Goal: Transaction & Acquisition: Purchase product/service

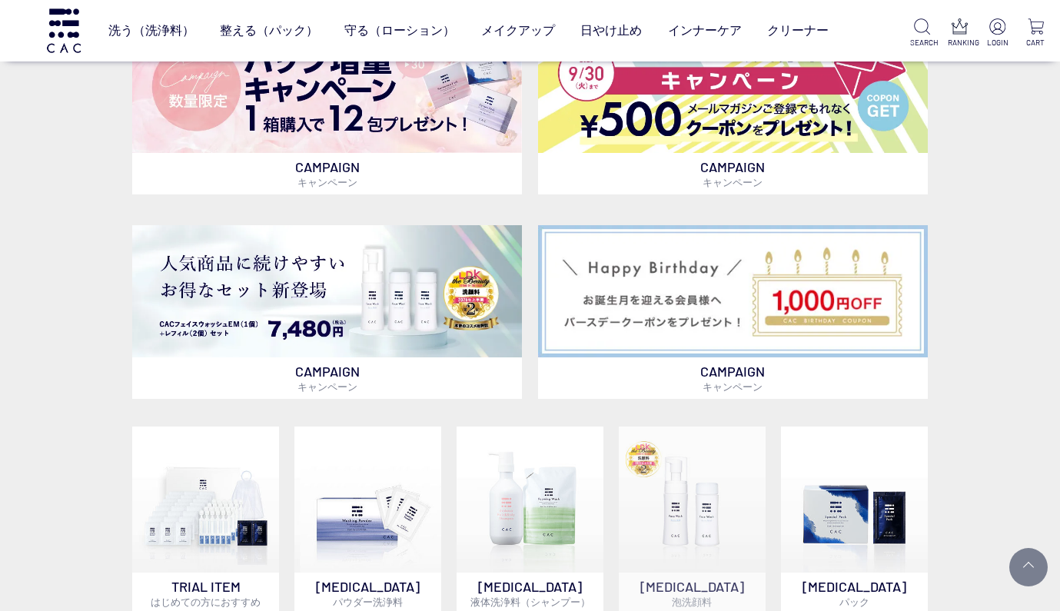
scroll to position [662, 0]
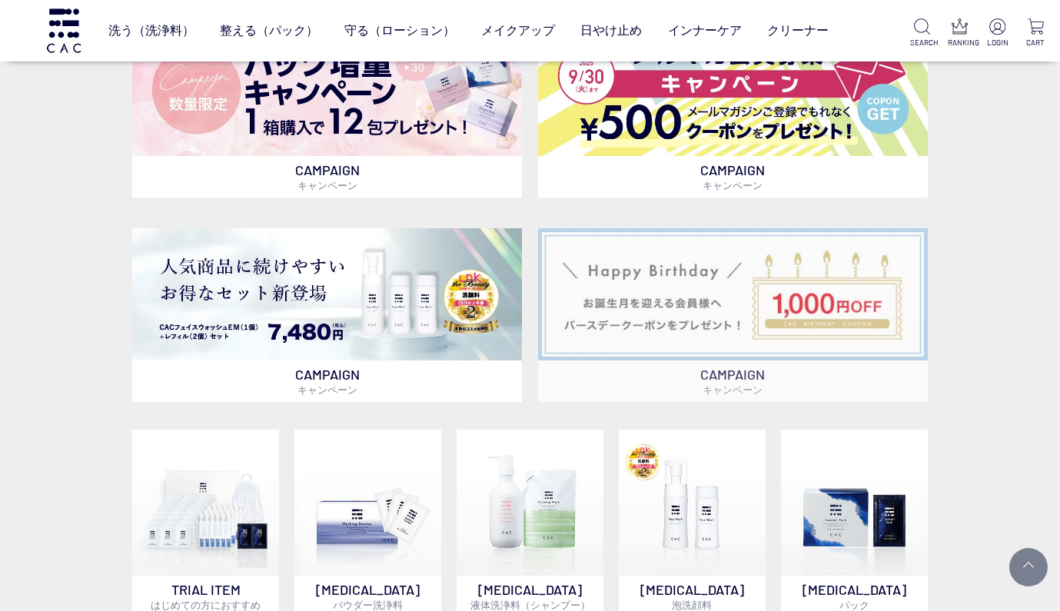
click at [759, 313] on img at bounding box center [733, 294] width 390 height 132
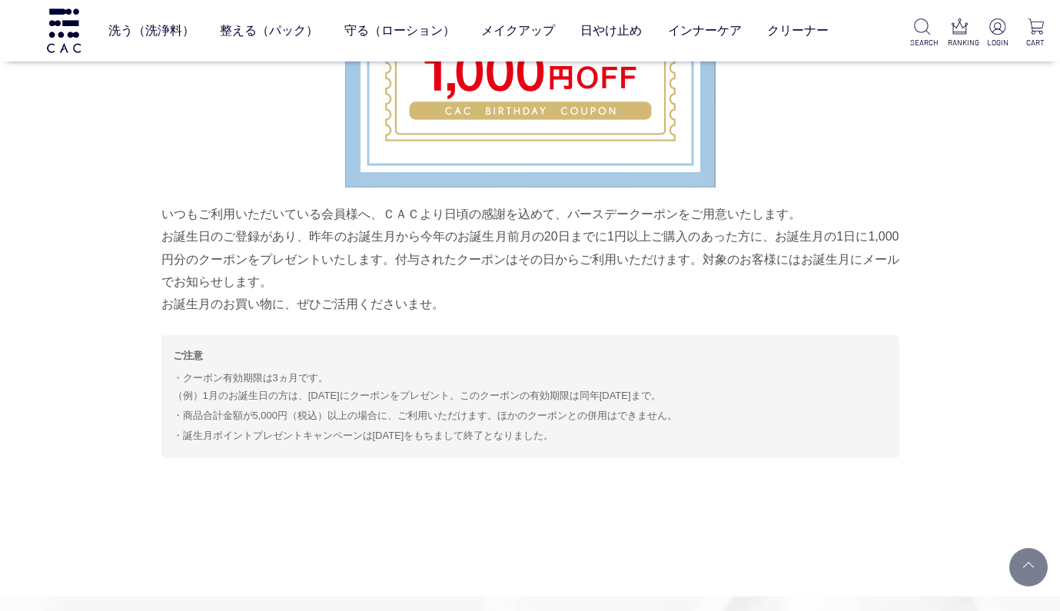
scroll to position [6725, 0]
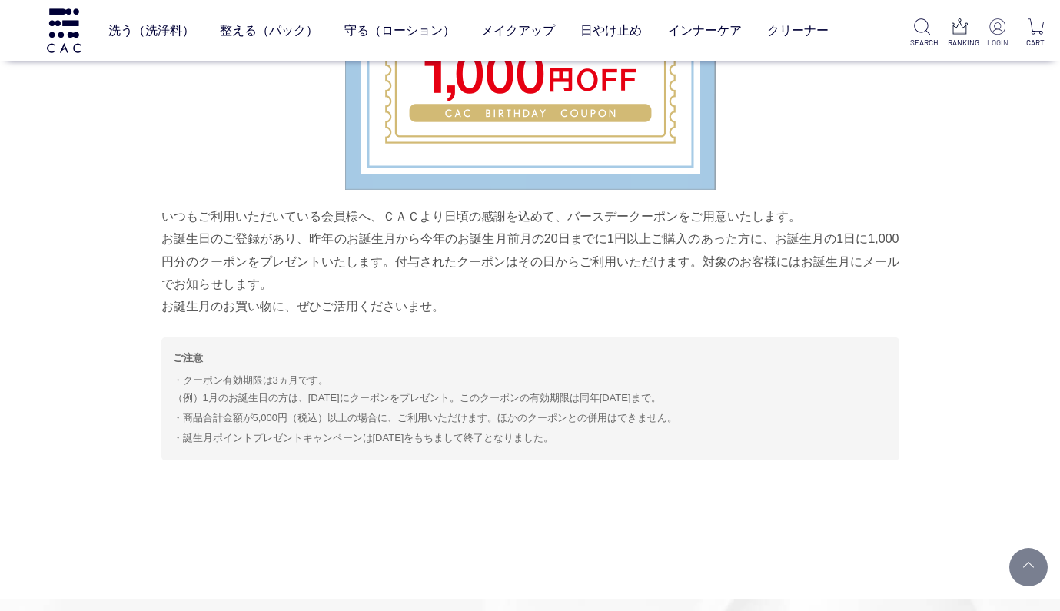
click at [997, 28] on img at bounding box center [997, 26] width 16 height 16
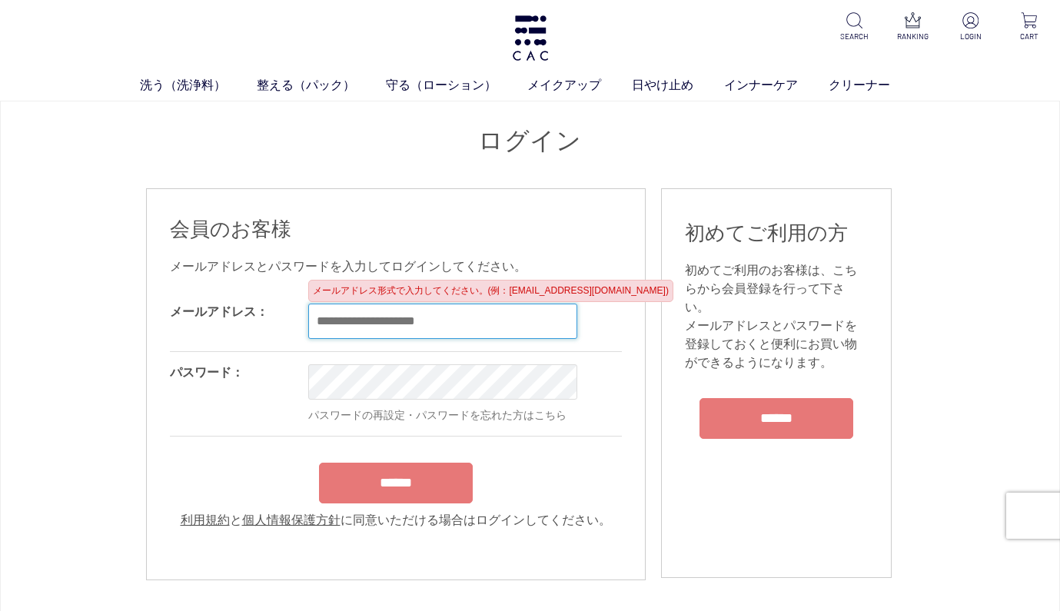
type input "**********"
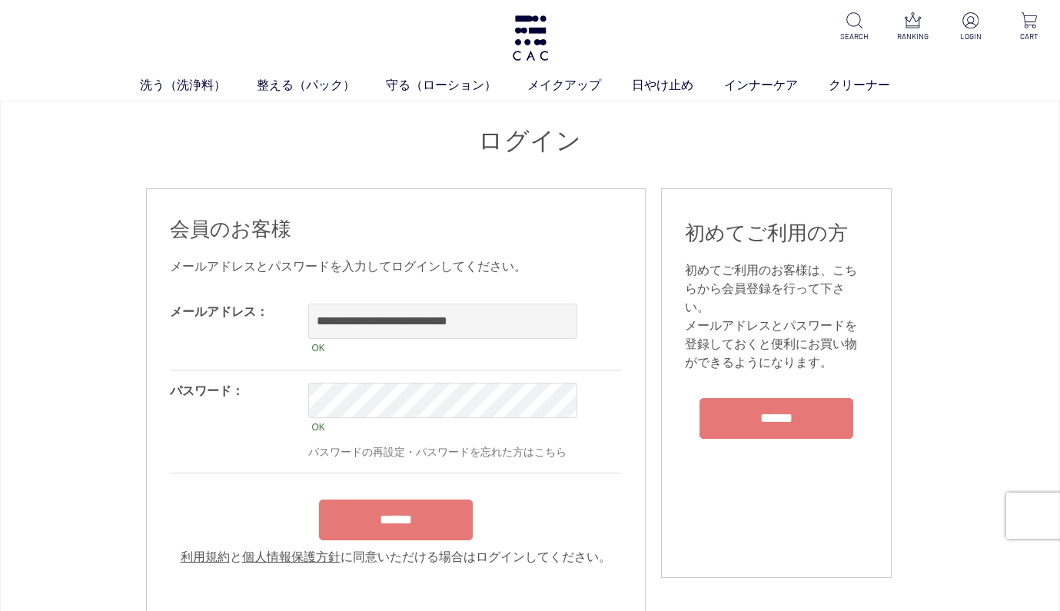
click at [408, 521] on input "******" at bounding box center [396, 520] width 154 height 41
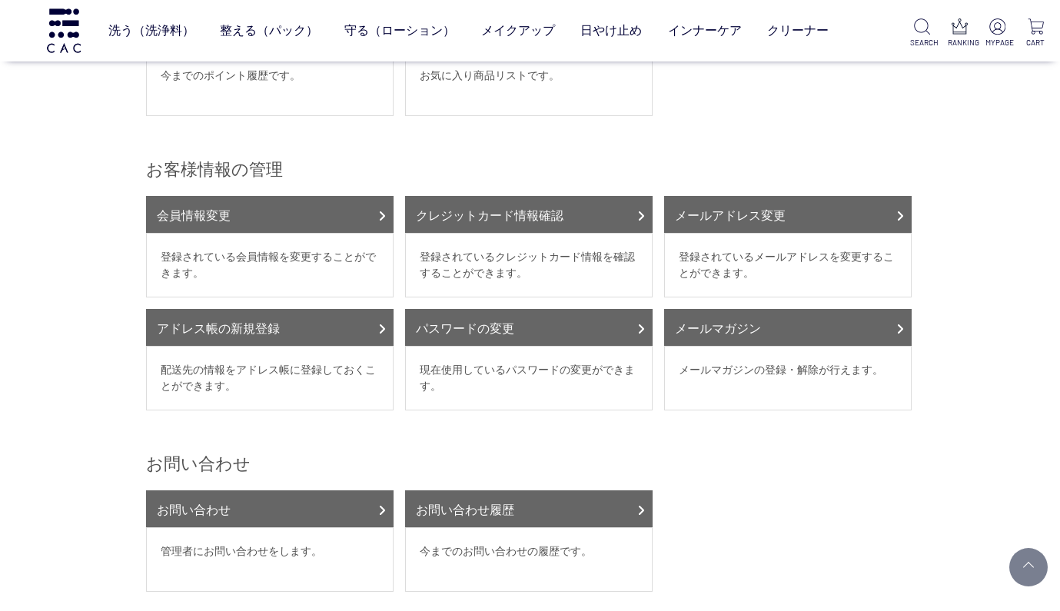
scroll to position [394, 0]
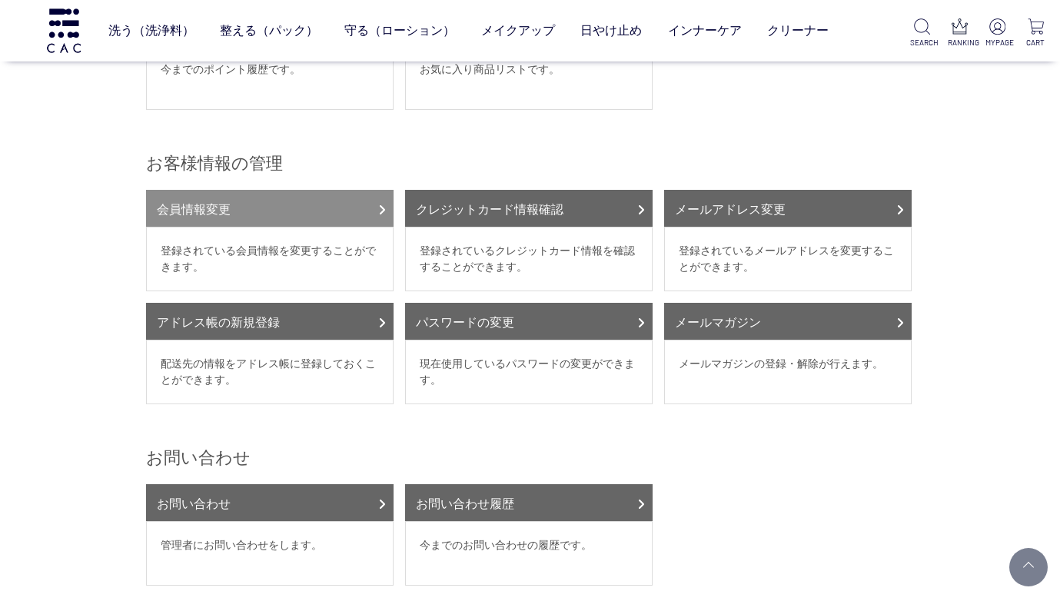
click at [371, 204] on link "会員情報変更" at bounding box center [270, 208] width 248 height 37
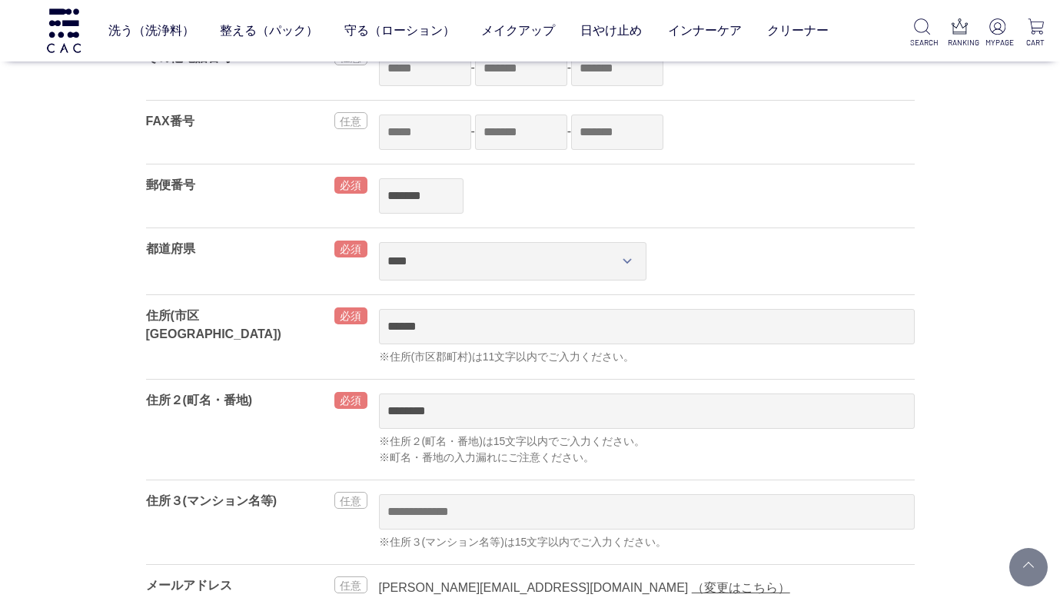
scroll to position [540, 0]
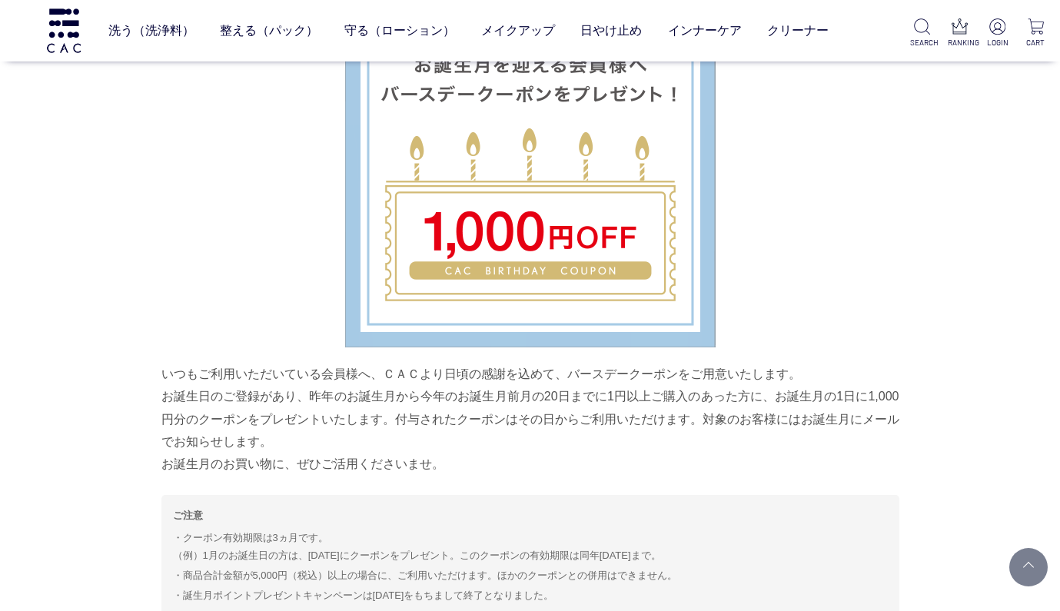
scroll to position [6491, 0]
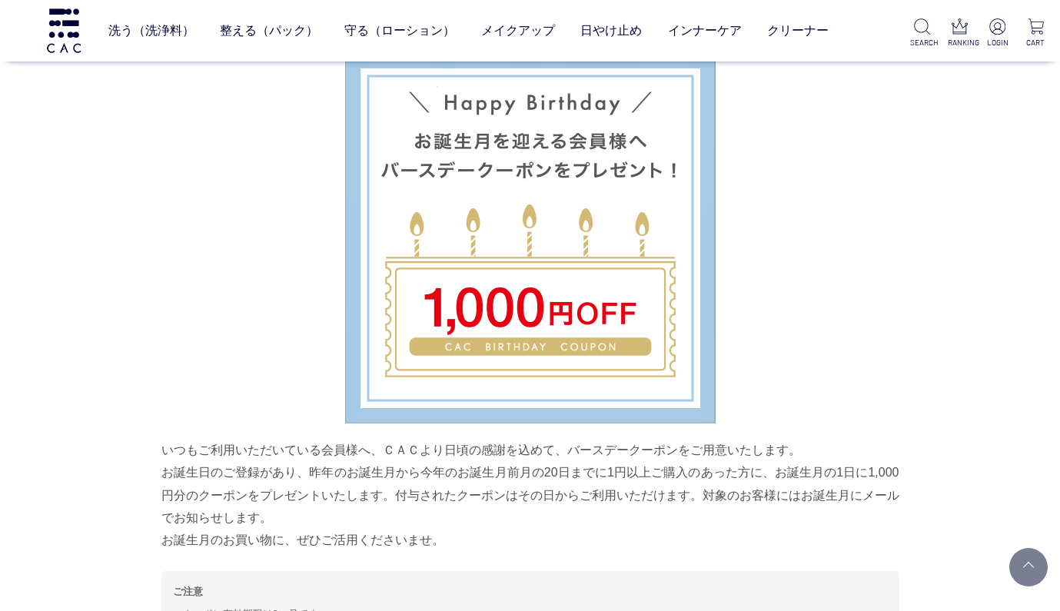
click at [592, 311] on img at bounding box center [530, 238] width 371 height 371
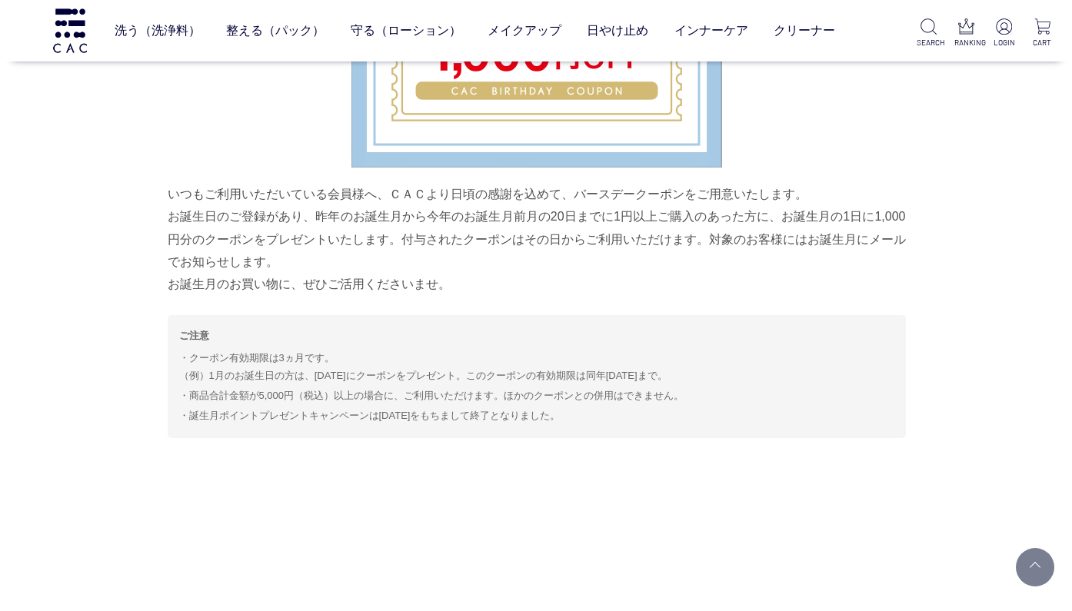
scroll to position [6765, 0]
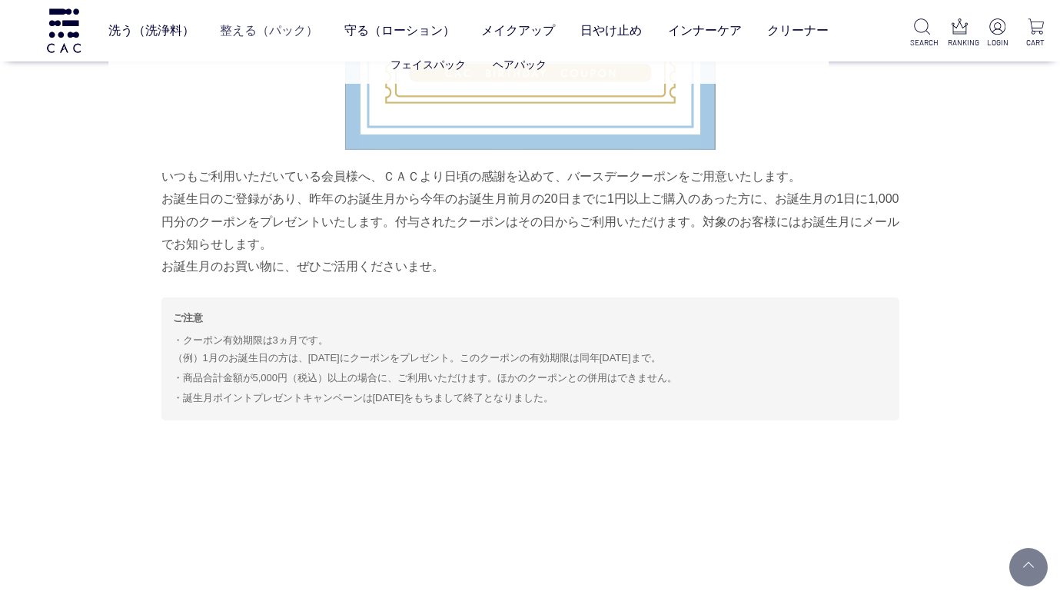
click at [243, 32] on link "整える（パック）" at bounding box center [269, 31] width 98 height 42
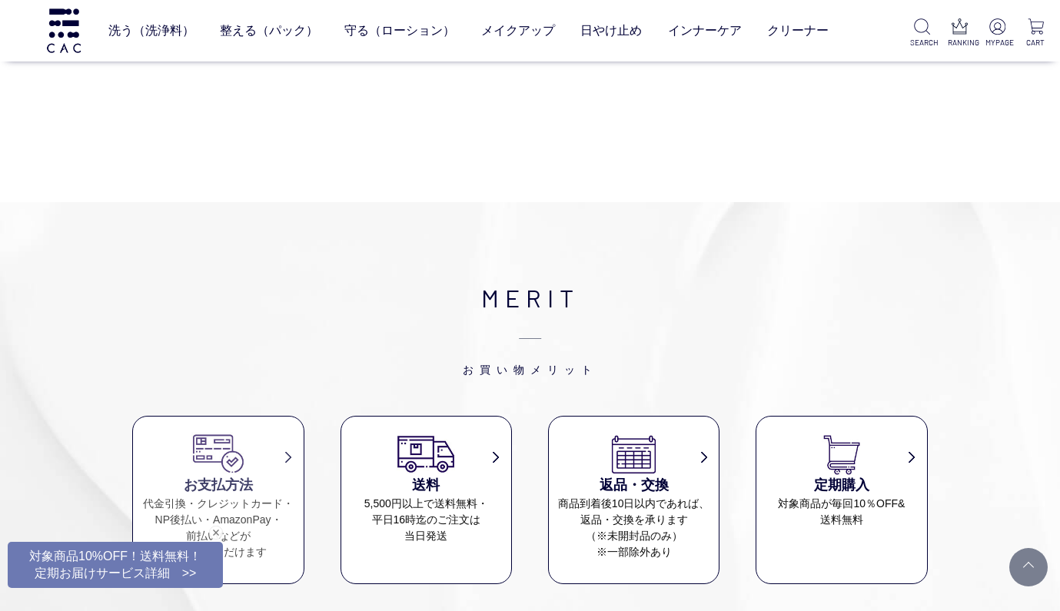
scroll to position [1103, 0]
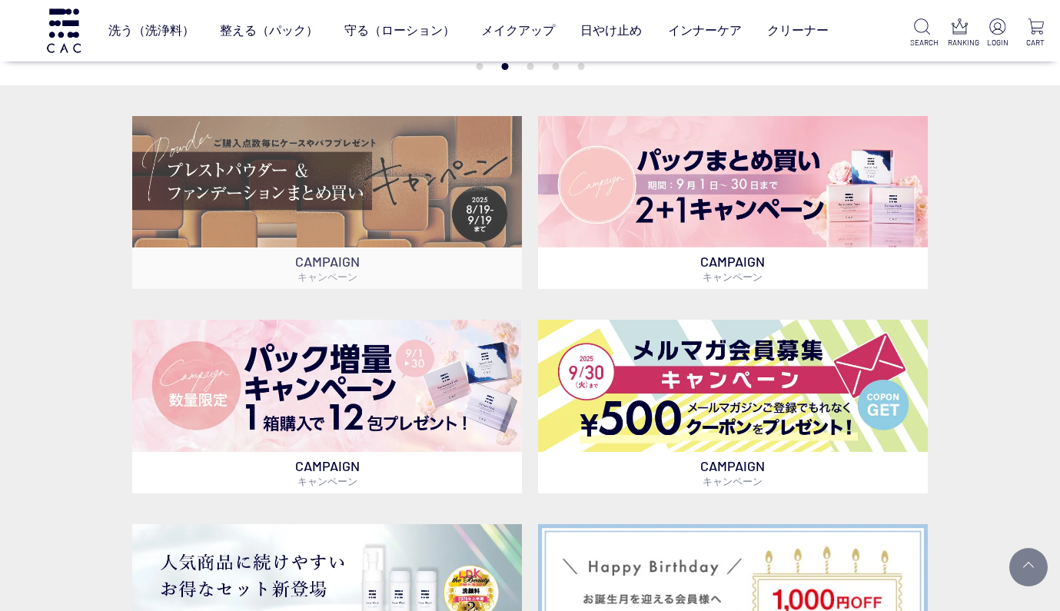
scroll to position [363, 0]
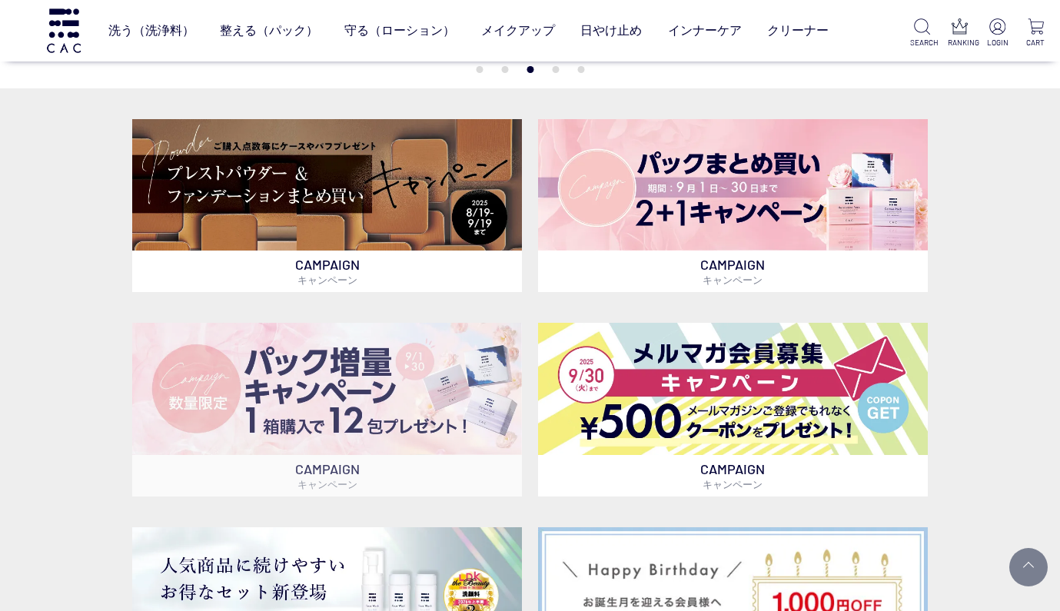
click at [284, 388] on img at bounding box center [327, 389] width 390 height 132
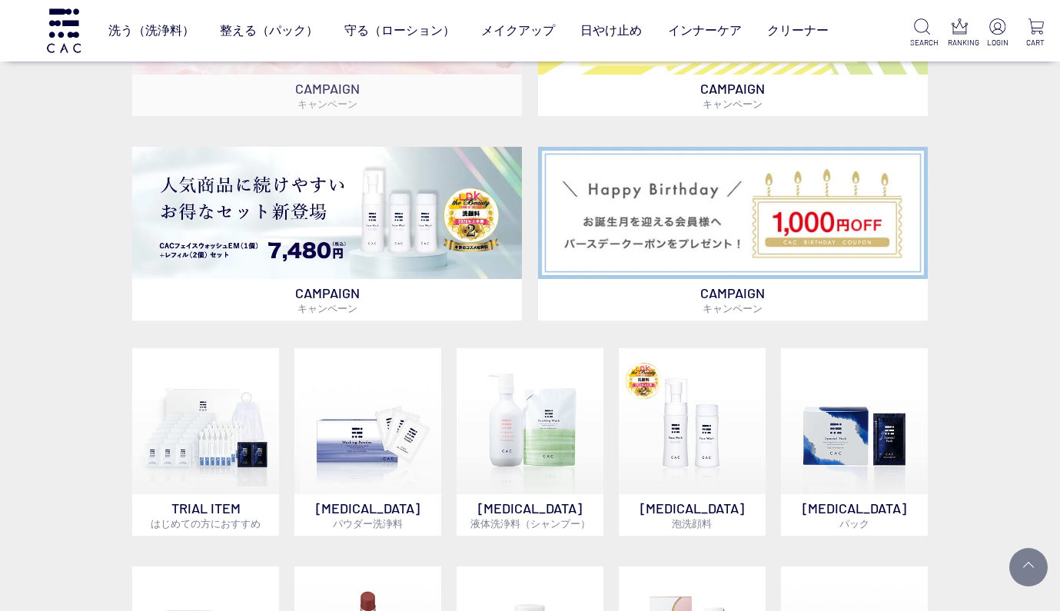
scroll to position [741, 0]
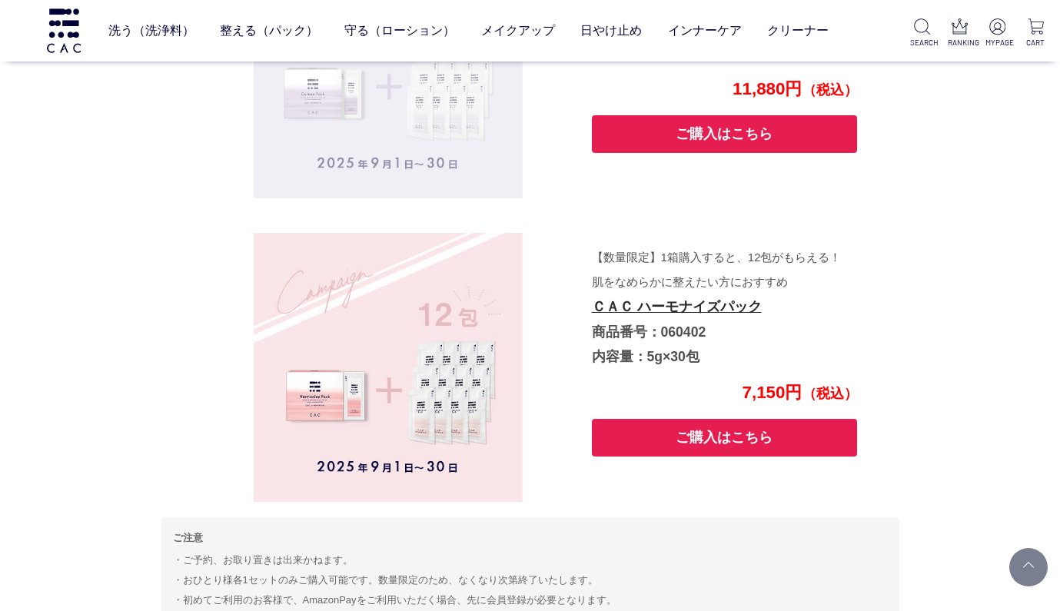
scroll to position [4791, 0]
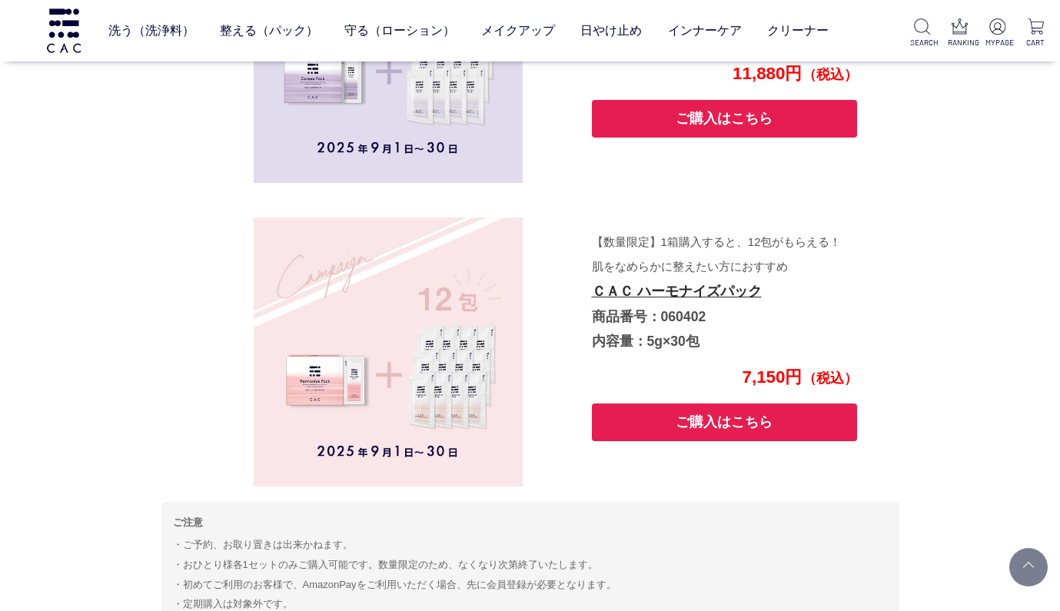
click at [726, 407] on button "ご購入はこちら" at bounding box center [725, 423] width 266 height 38
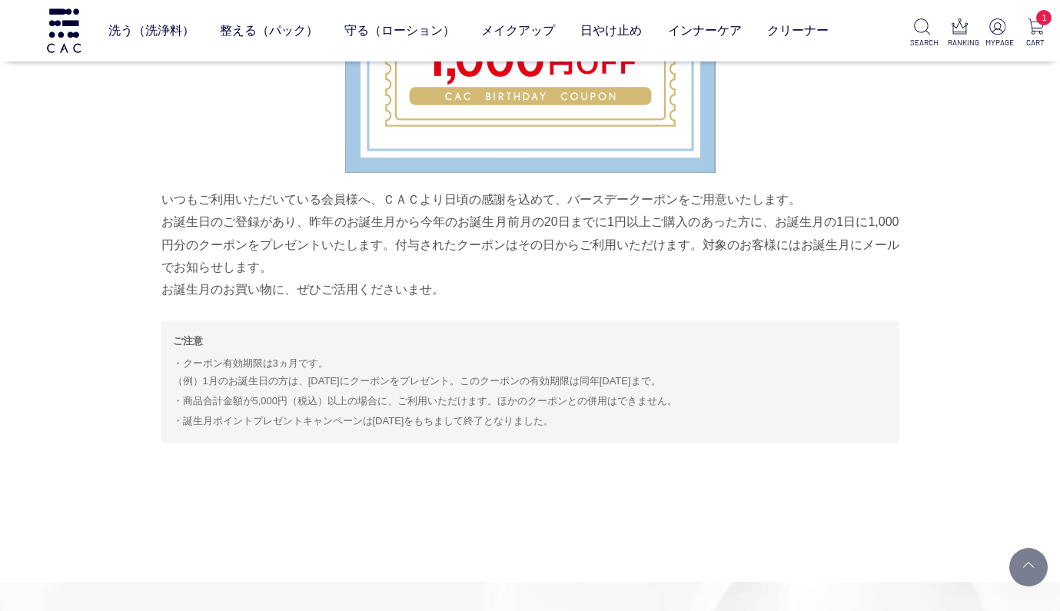
scroll to position [6741, 0]
click at [1036, 20] on span "1" at bounding box center [1043, 17] width 15 height 15
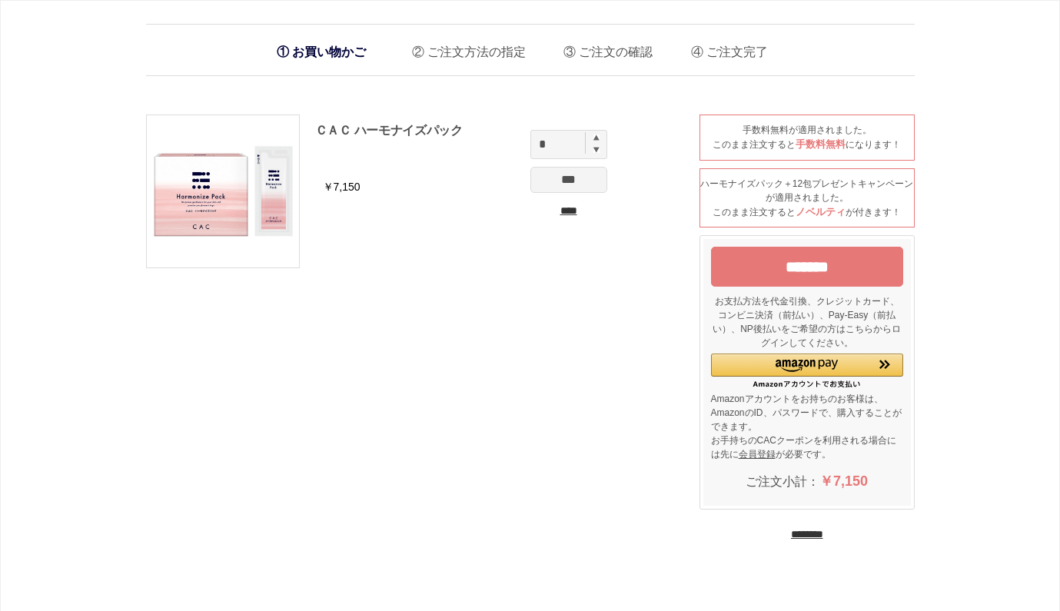
click at [565, 209] on input "****" at bounding box center [568, 211] width 77 height 16
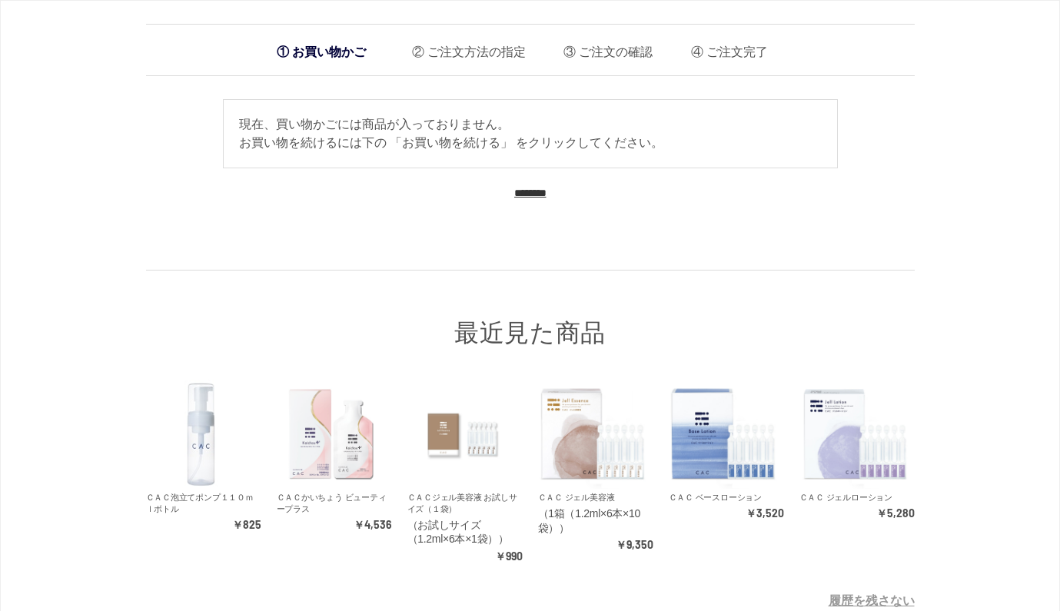
click at [341, 432] on img at bounding box center [331, 434] width 109 height 109
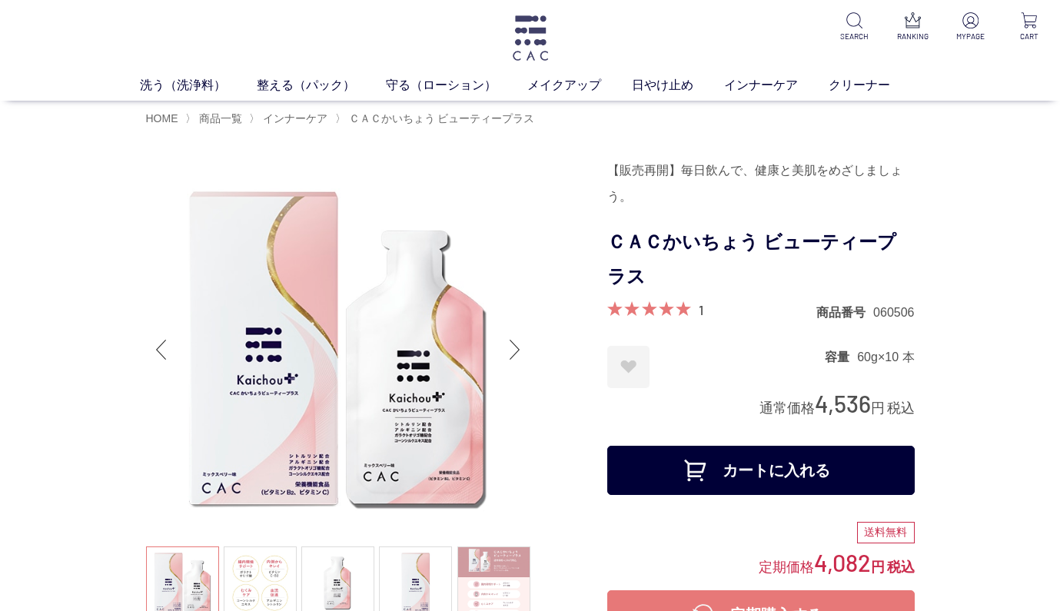
click at [522, 38] on img at bounding box center [530, 37] width 40 height 45
click at [527, 21] on img at bounding box center [530, 37] width 40 height 45
click at [168, 81] on link "洗う（洗浄料）" at bounding box center [198, 85] width 117 height 18
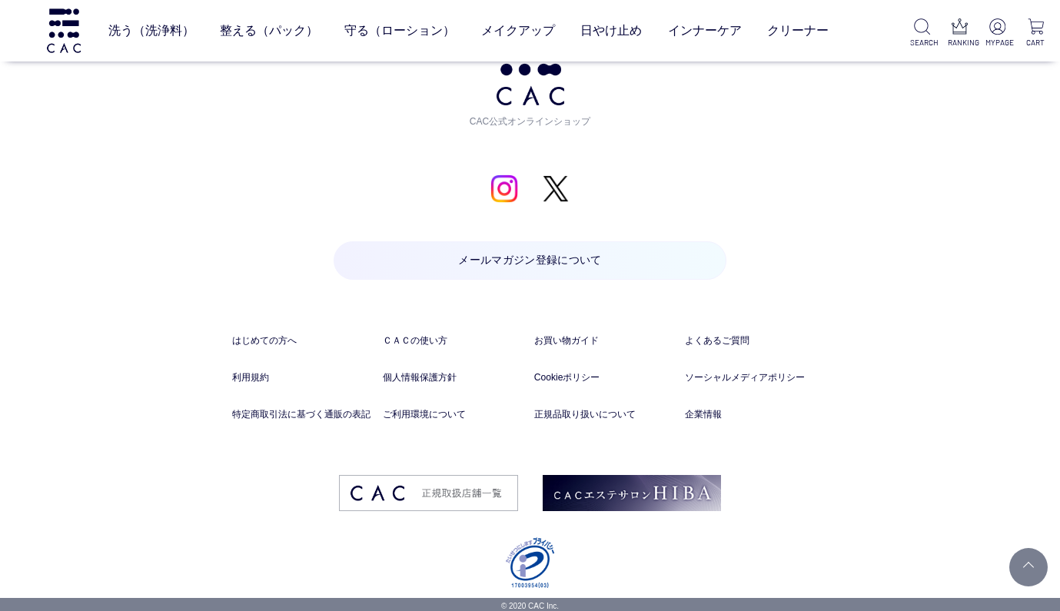
scroll to position [2799, 0]
click at [716, 334] on link "よくあるご質問" at bounding box center [756, 341] width 143 height 14
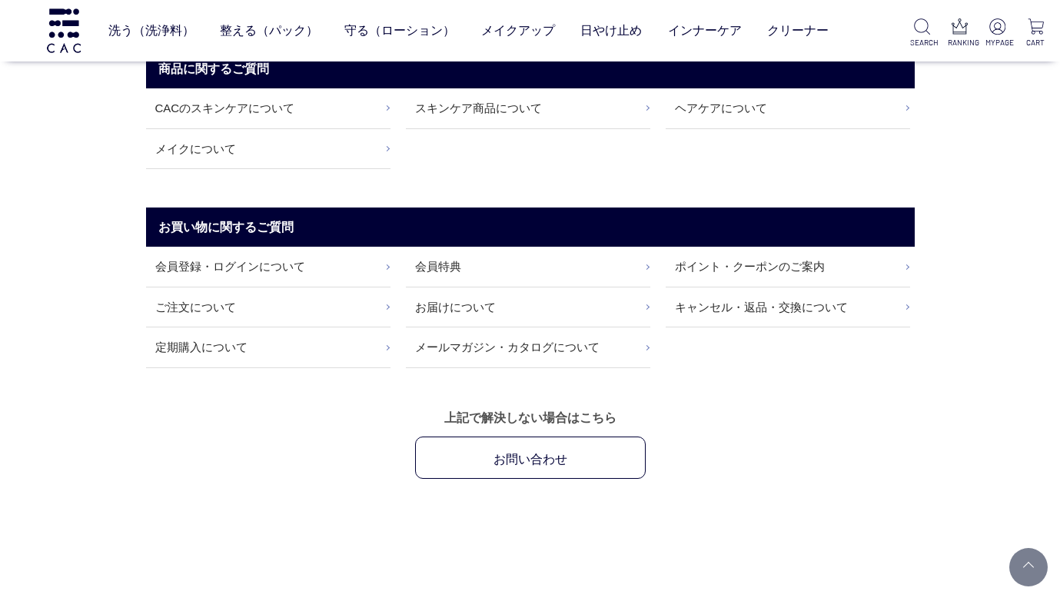
scroll to position [121, 0]
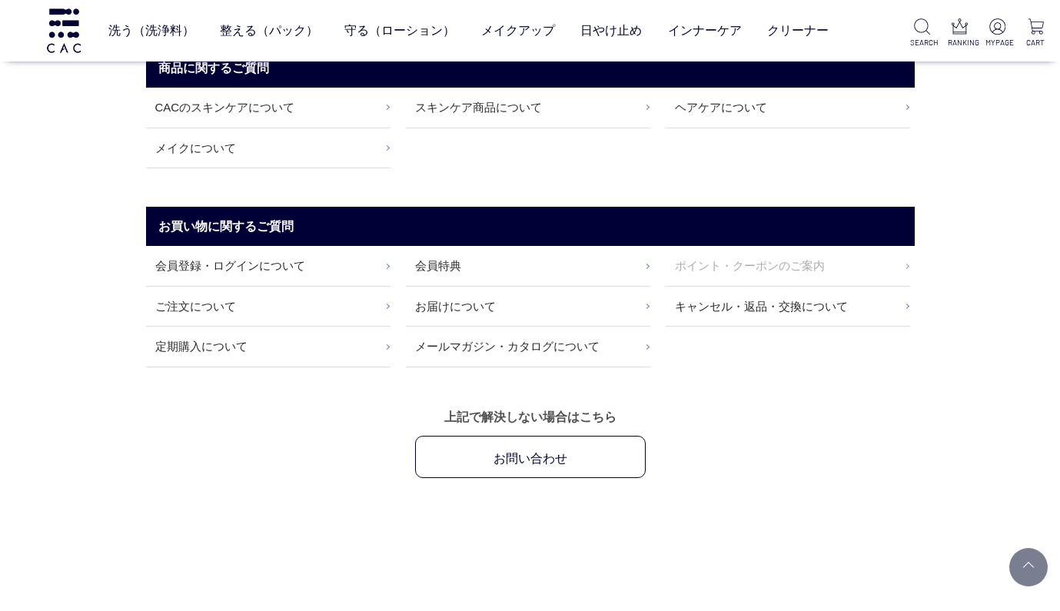
click at [909, 258] on link "ポイント・クーポンのご案内" at bounding box center [788, 265] width 244 height 39
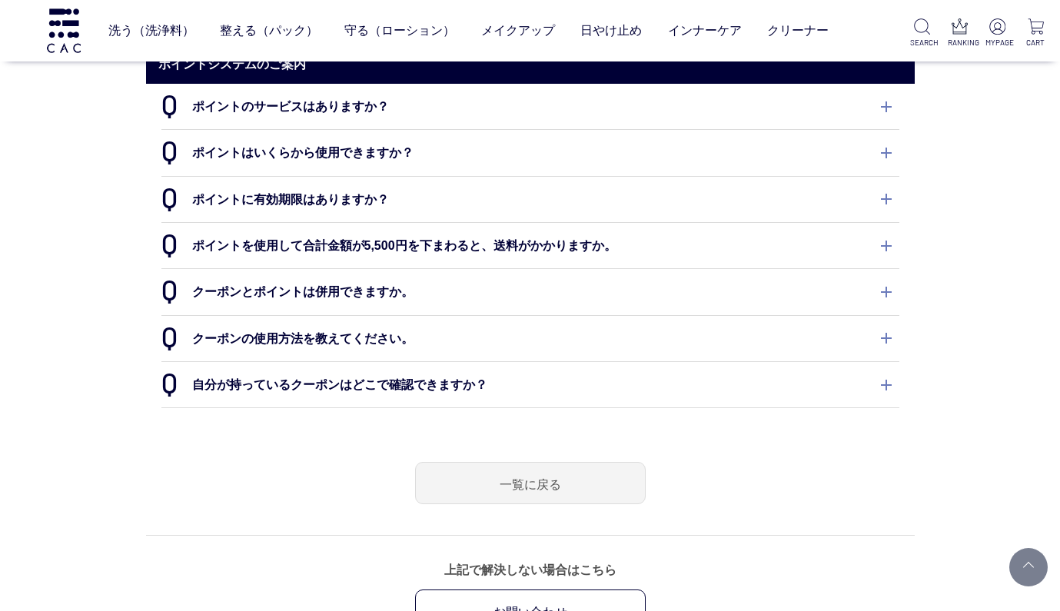
scroll to position [125, 0]
click at [886, 384] on dt "自分が持っているクーポンはどこで確認できますか？" at bounding box center [530, 384] width 738 height 45
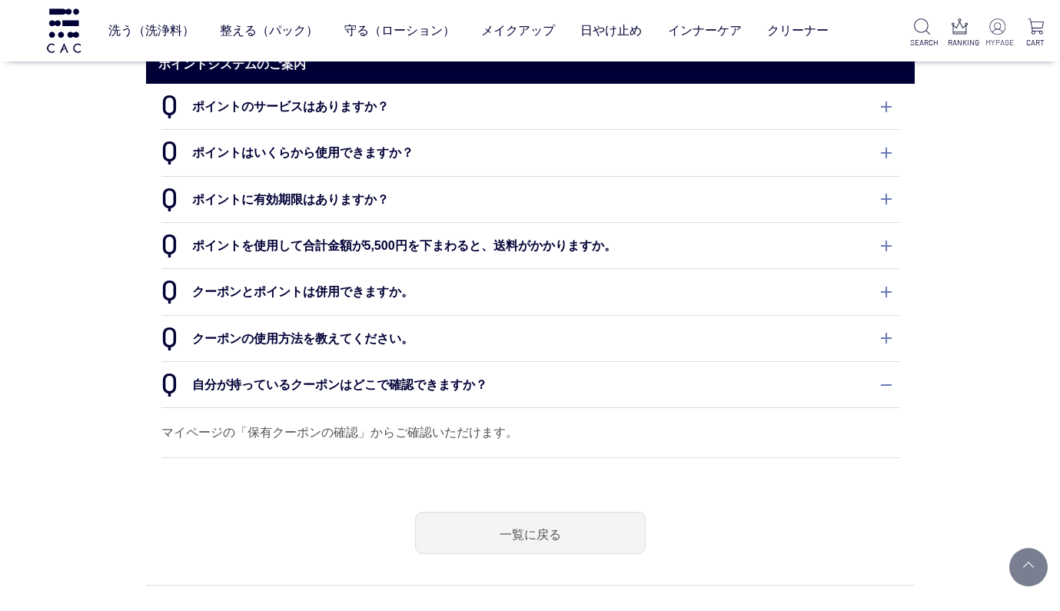
click at [998, 32] on img at bounding box center [997, 26] width 16 height 16
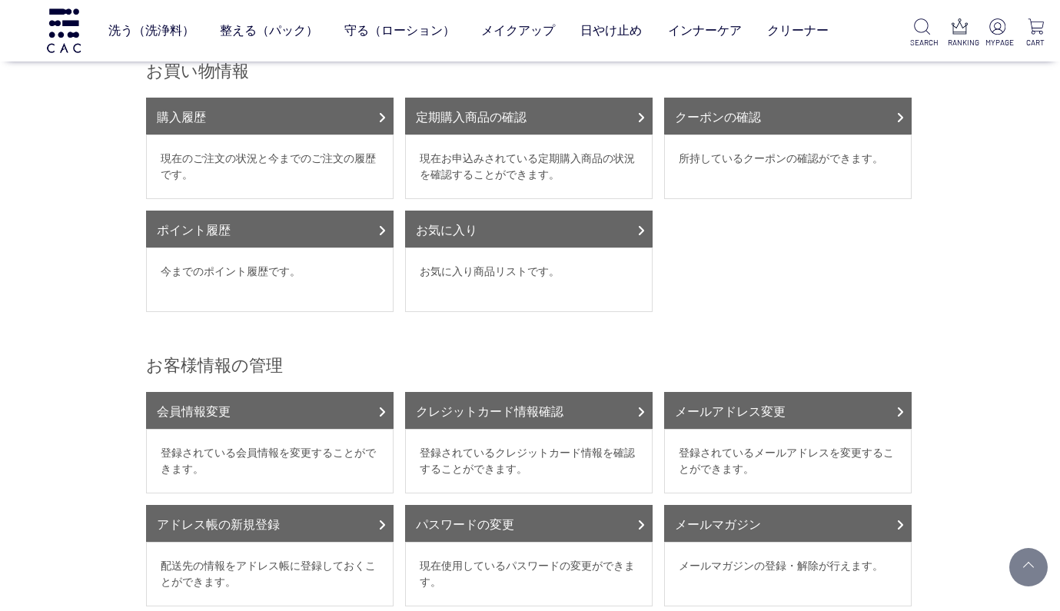
scroll to position [181, 0]
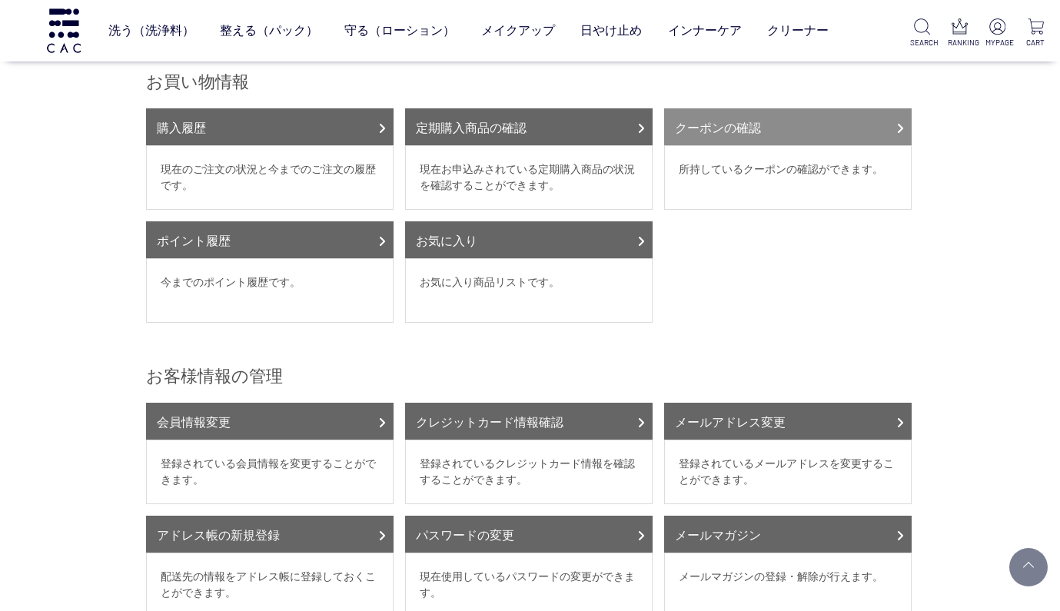
click at [901, 122] on icon at bounding box center [900, 128] width 8 height 12
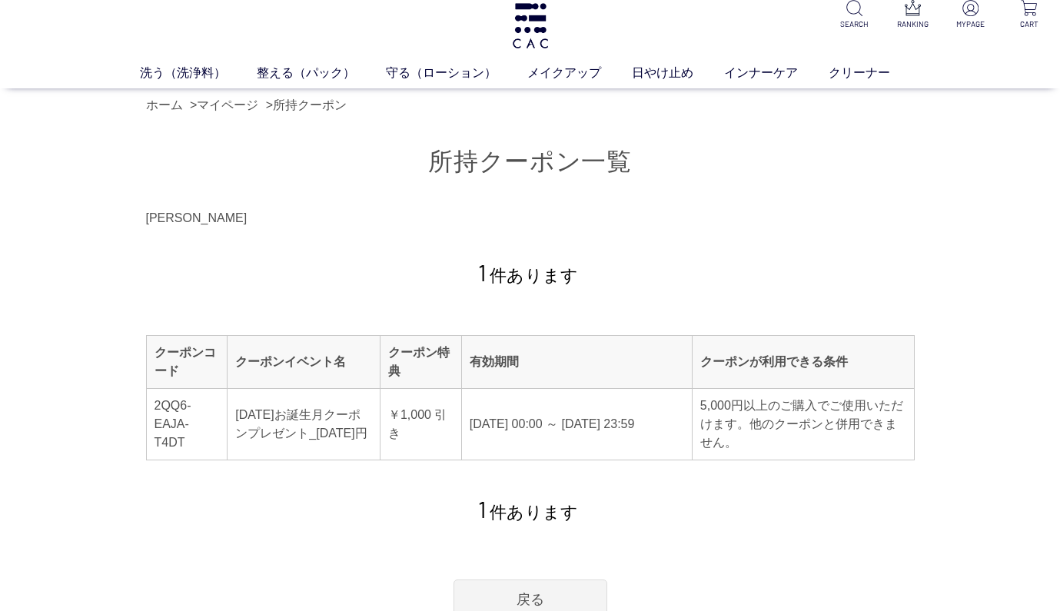
scroll to position [21, 0]
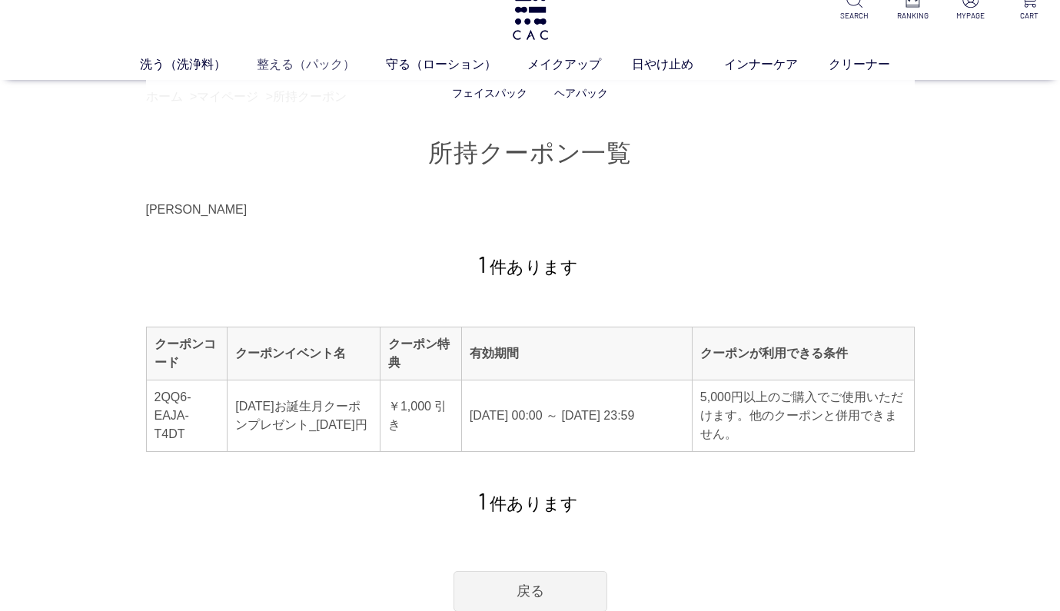
click at [283, 65] on link "整える（パック）" at bounding box center [321, 64] width 129 height 18
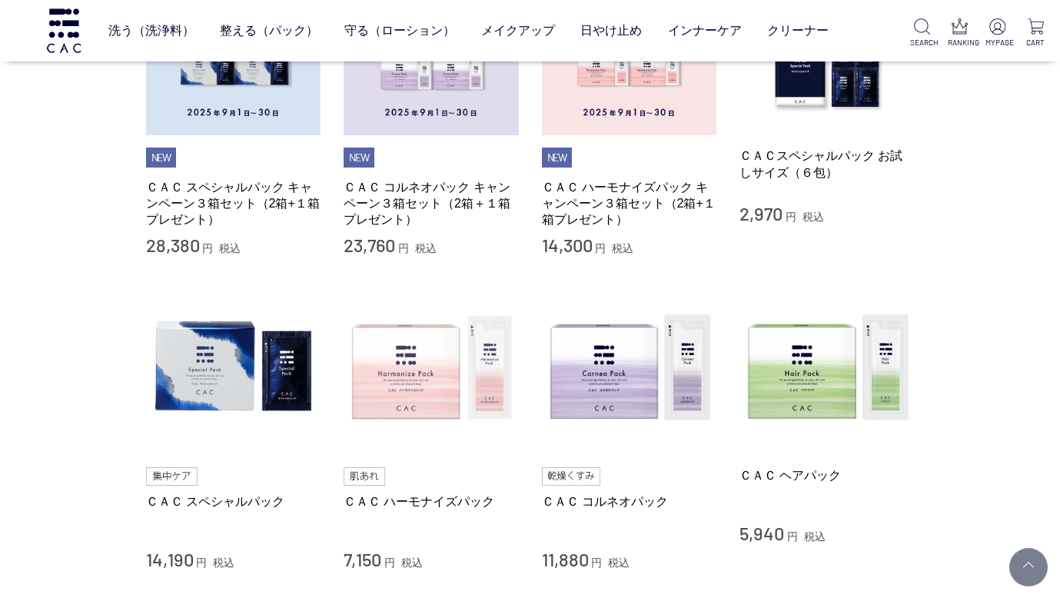
scroll to position [467, 0]
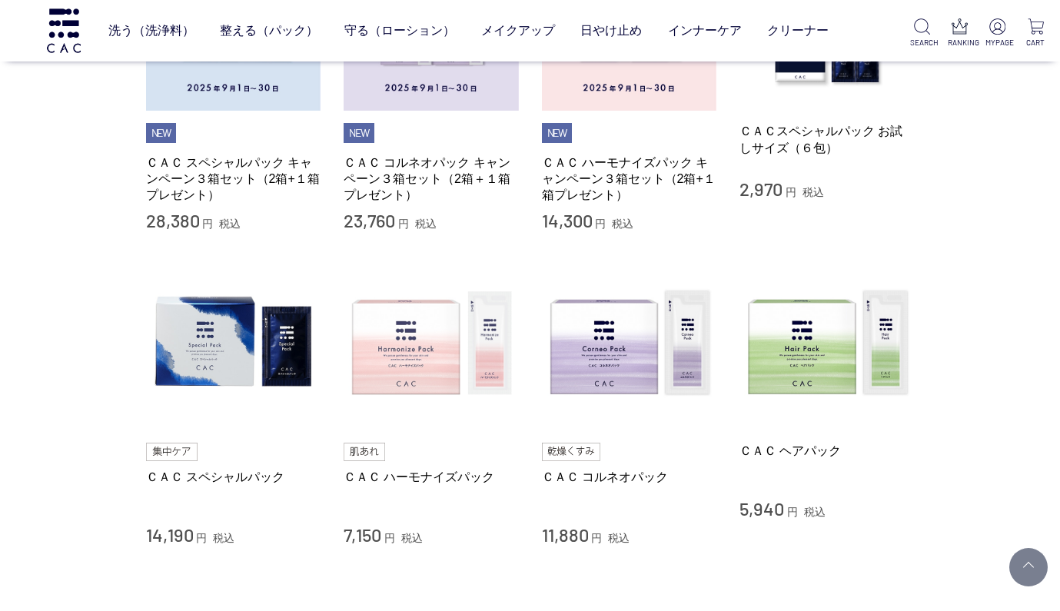
click at [420, 365] on img at bounding box center [431, 343] width 175 height 175
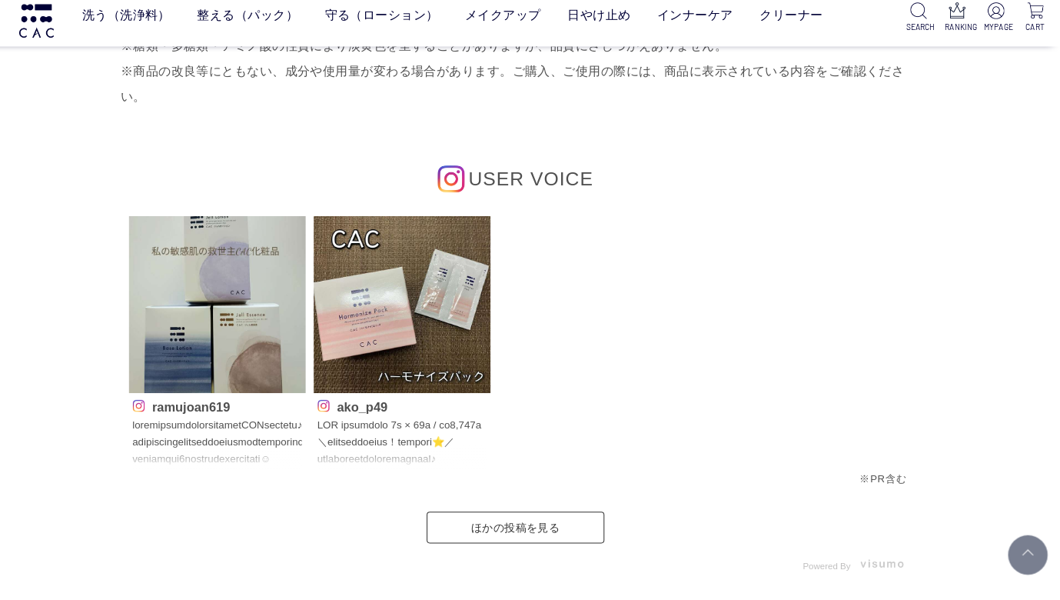
scroll to position [6618, 0]
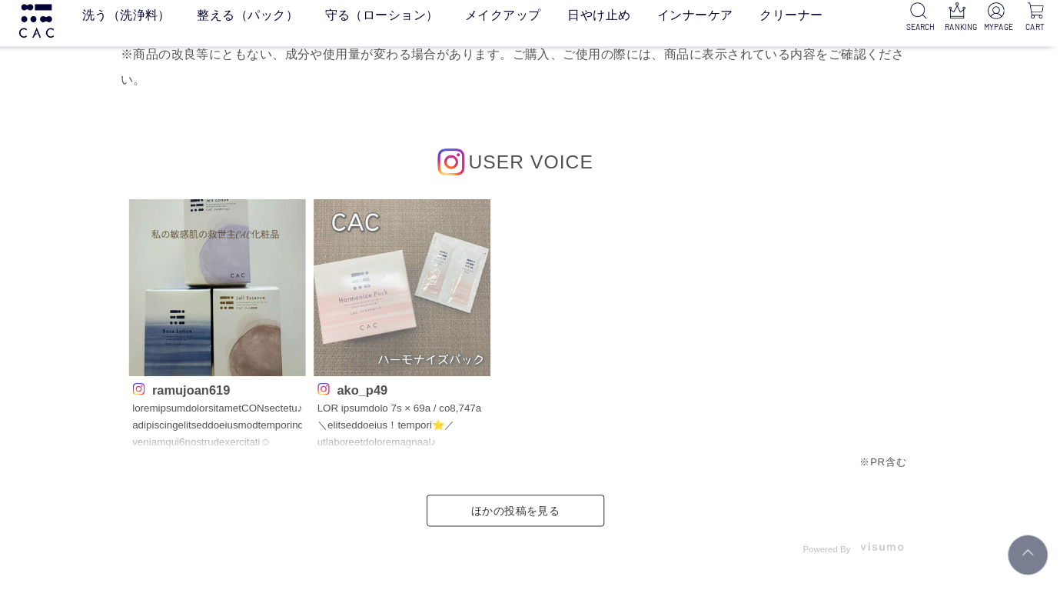
click at [420, 268] on img at bounding box center [420, 296] width 172 height 172
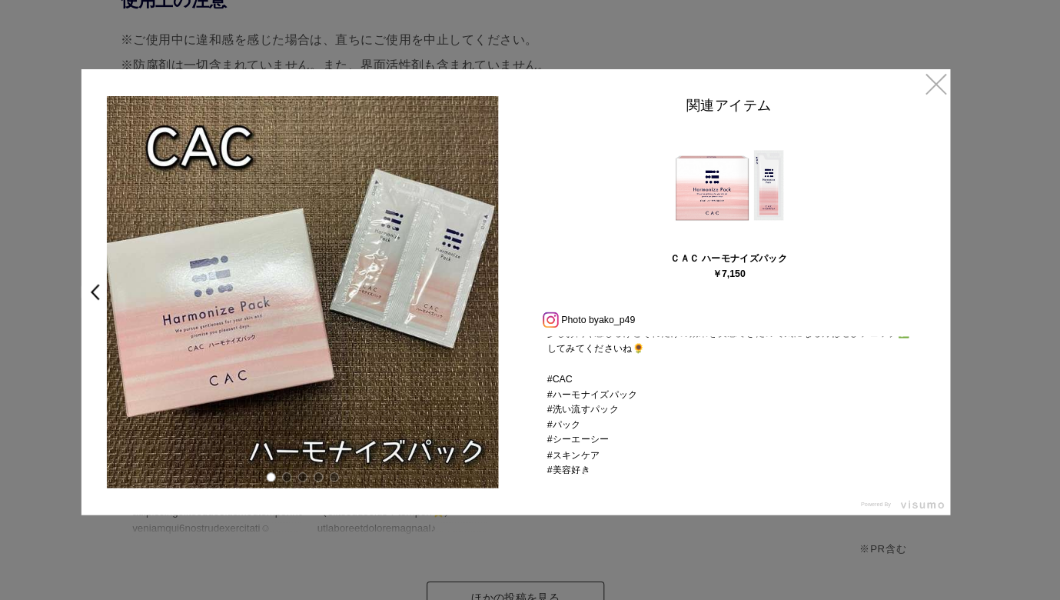
scroll to position [334, 0]
click at [925, 83] on link "×" at bounding box center [939, 97] width 28 height 28
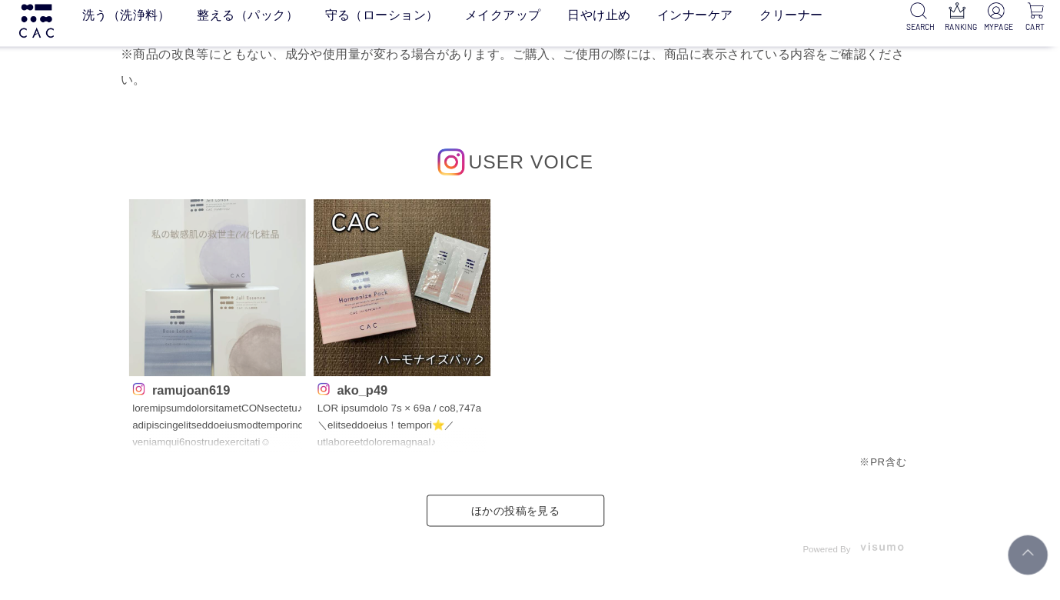
click at [202, 301] on img at bounding box center [240, 296] width 172 height 172
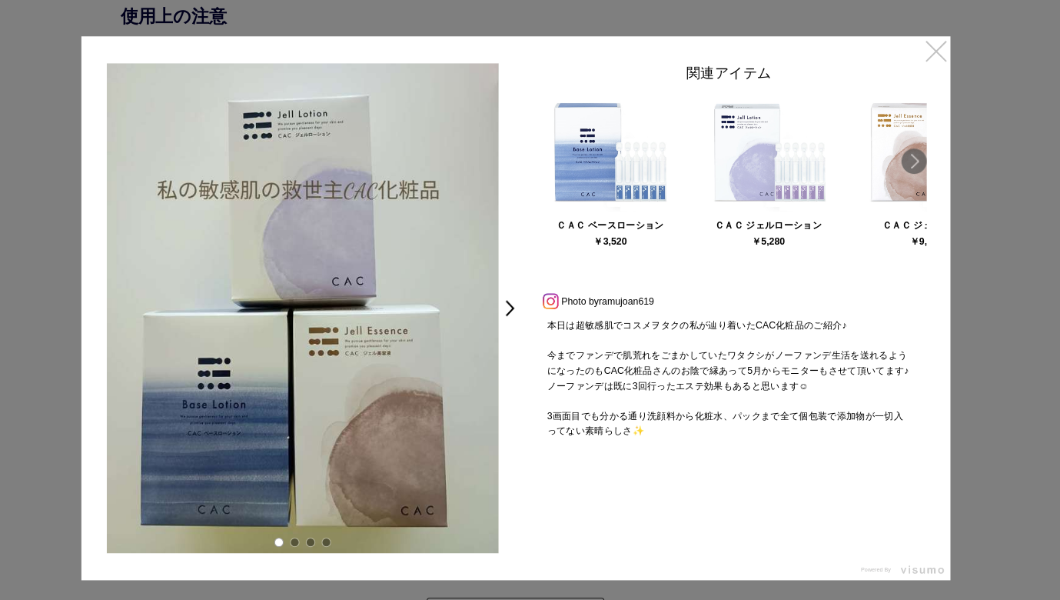
click at [925, 51] on link "×" at bounding box center [939, 49] width 28 height 28
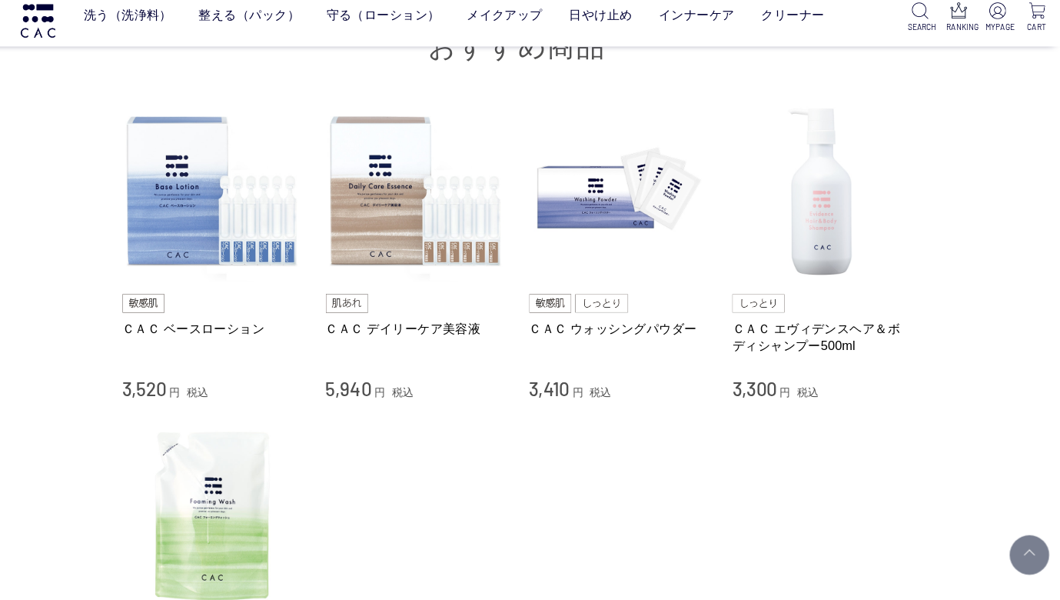
scroll to position [9880, 0]
